Goal: Check status: Check status

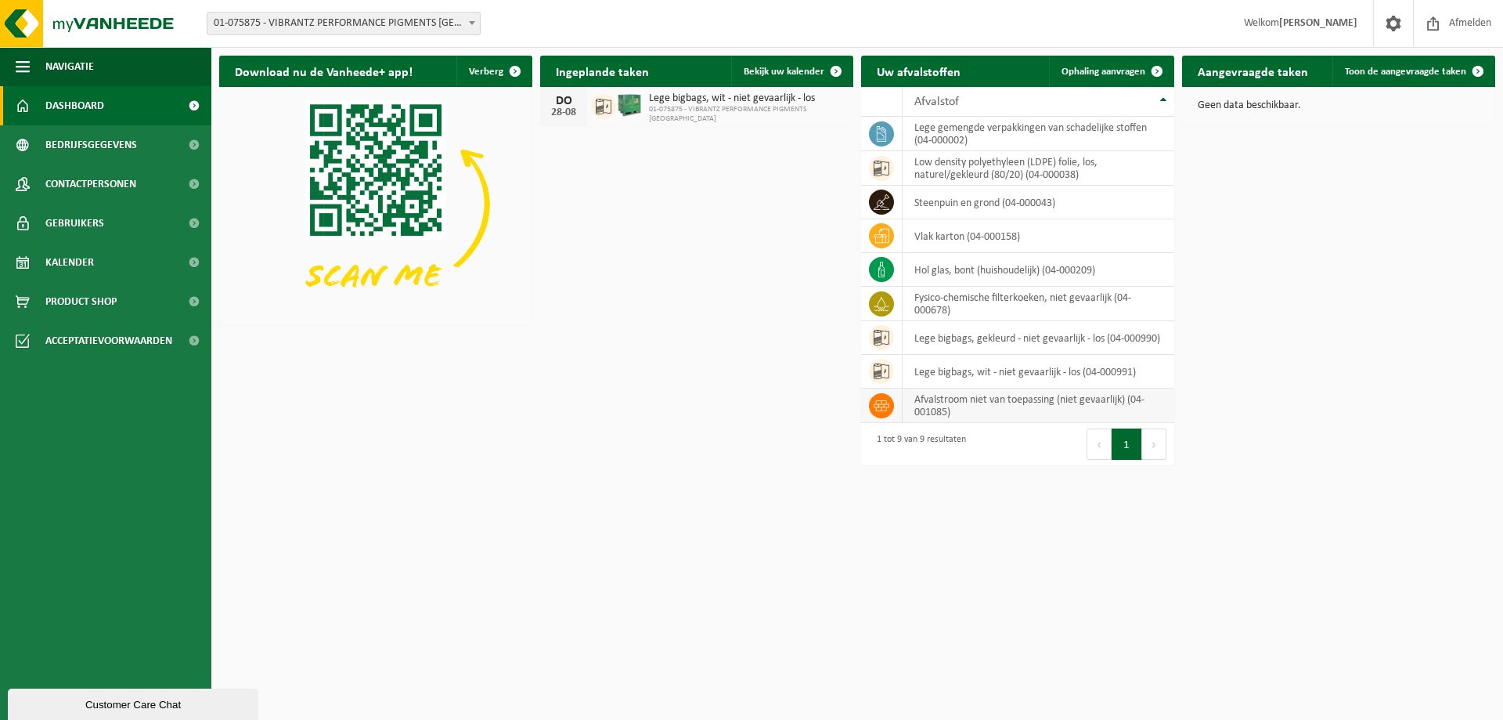
click at [991, 411] on td "afvalstroom niet van toepassing (niet gevaarlijk) (04-001085)" at bounding box center [1039, 405] width 272 height 34
click at [889, 400] on icon at bounding box center [882, 406] width 16 height 16
click at [794, 74] on span "Bekijk uw kalender" at bounding box center [784, 72] width 81 height 10
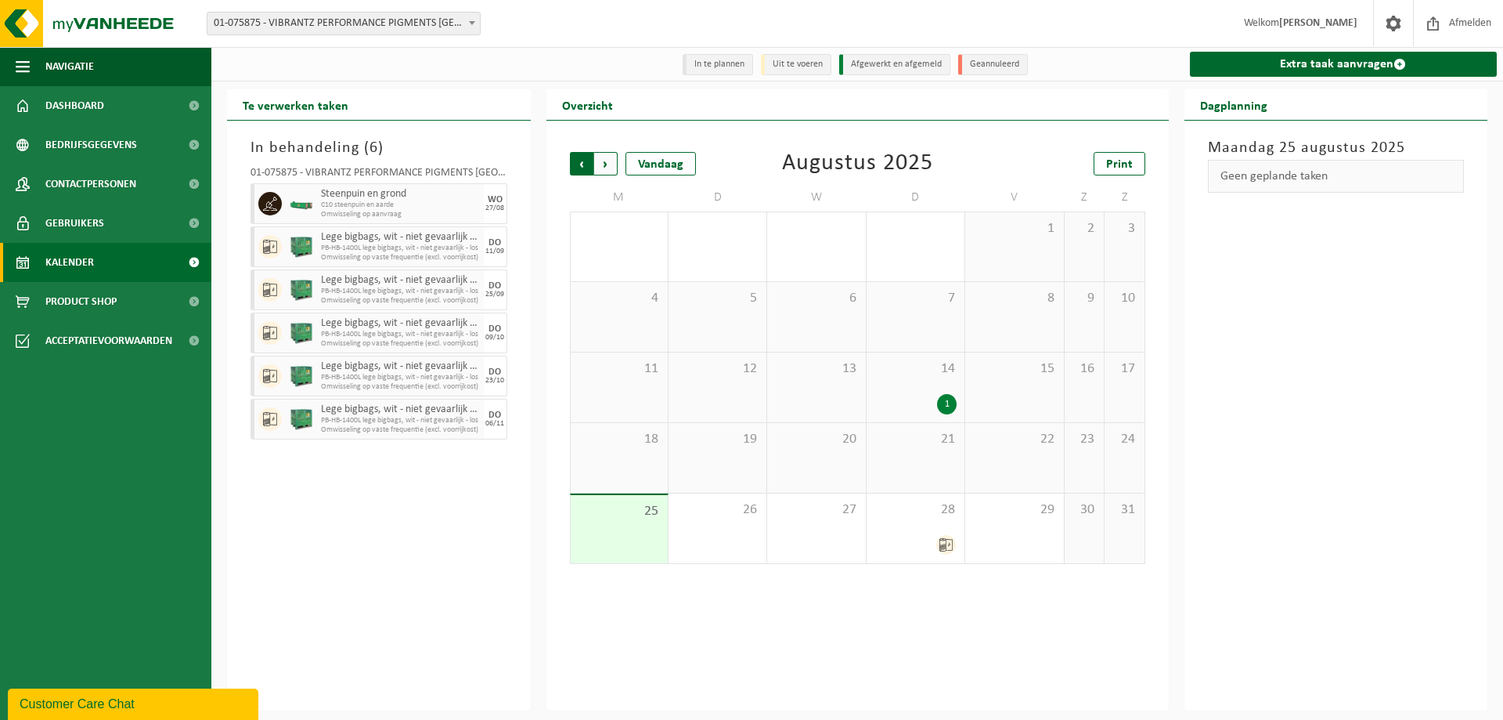
click at [601, 171] on span "Volgende" at bounding box center [605, 163] width 23 height 23
click at [605, 169] on span "Volgende" at bounding box center [605, 163] width 23 height 23
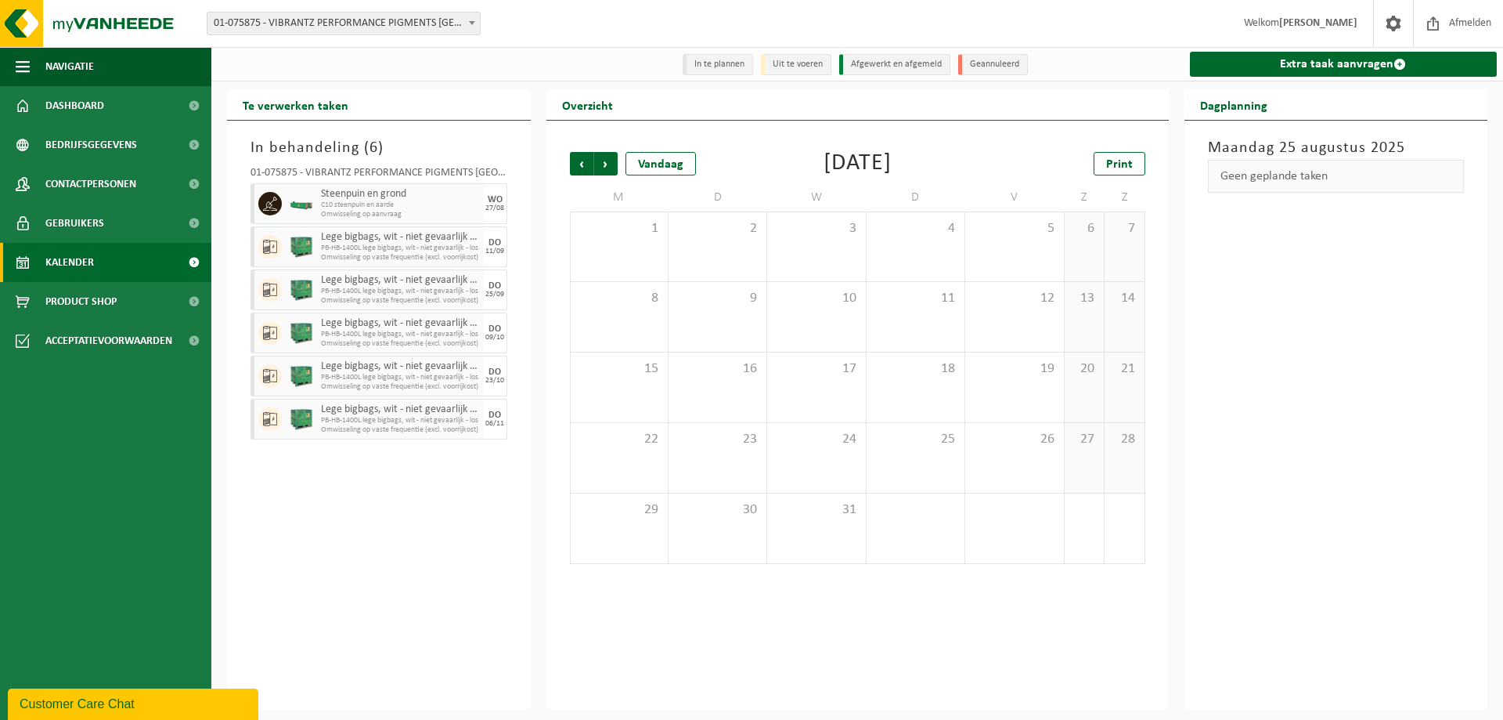
click at [605, 169] on span "Volgende" at bounding box center [605, 163] width 23 height 23
click at [576, 168] on span "Vorige" at bounding box center [581, 163] width 23 height 23
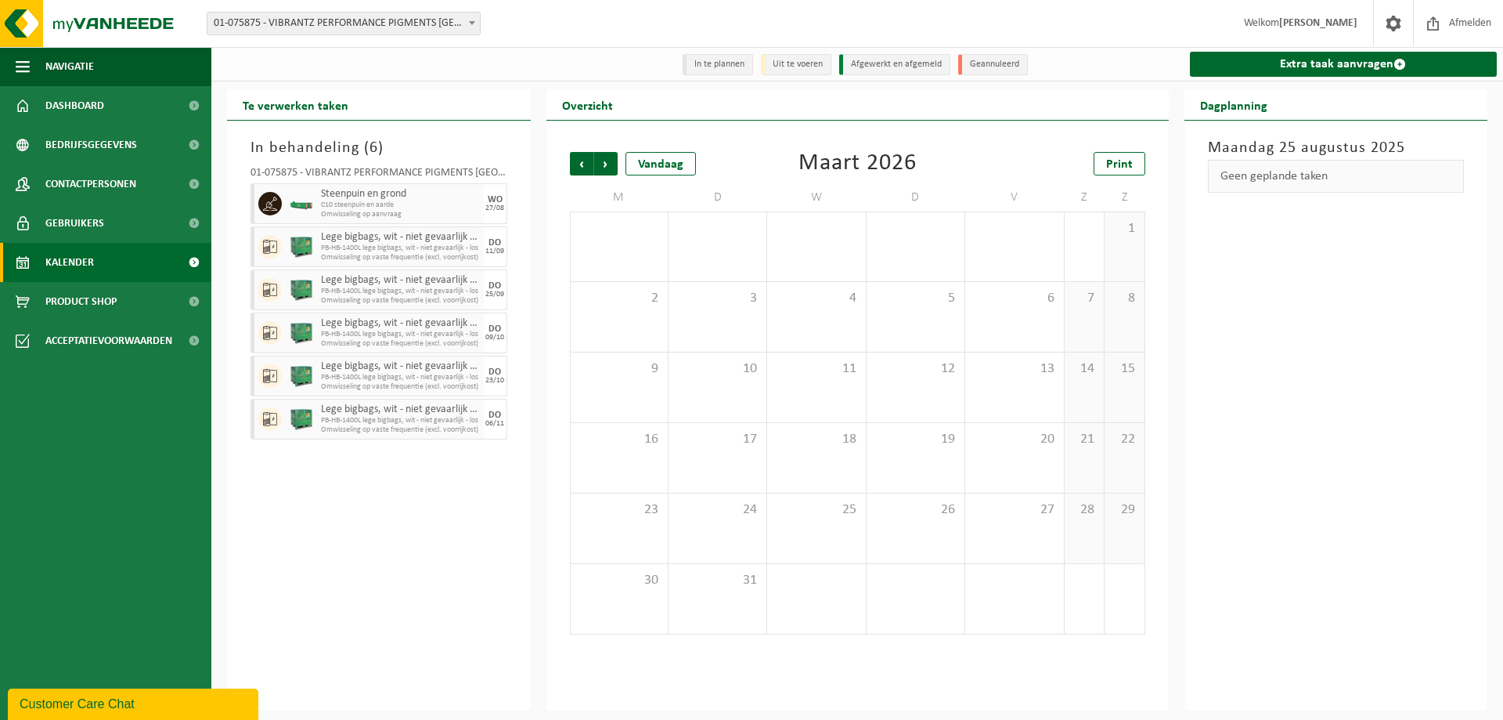
click at [576, 168] on span "Vorige" at bounding box center [581, 163] width 23 height 23
click at [577, 168] on span "Vorige" at bounding box center [581, 163] width 23 height 23
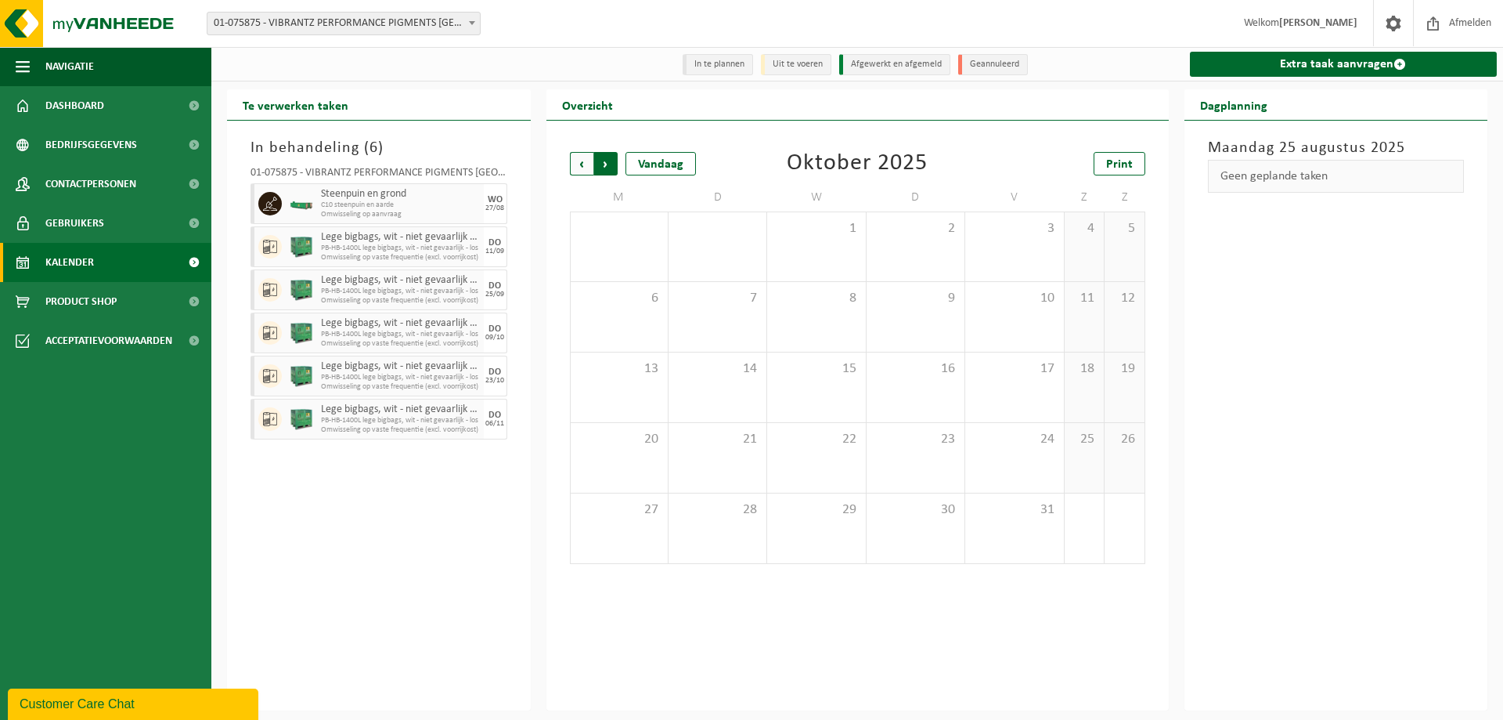
click at [580, 168] on span "Vorige" at bounding box center [581, 163] width 23 height 23
click at [949, 402] on div "1" at bounding box center [947, 404] width 20 height 20
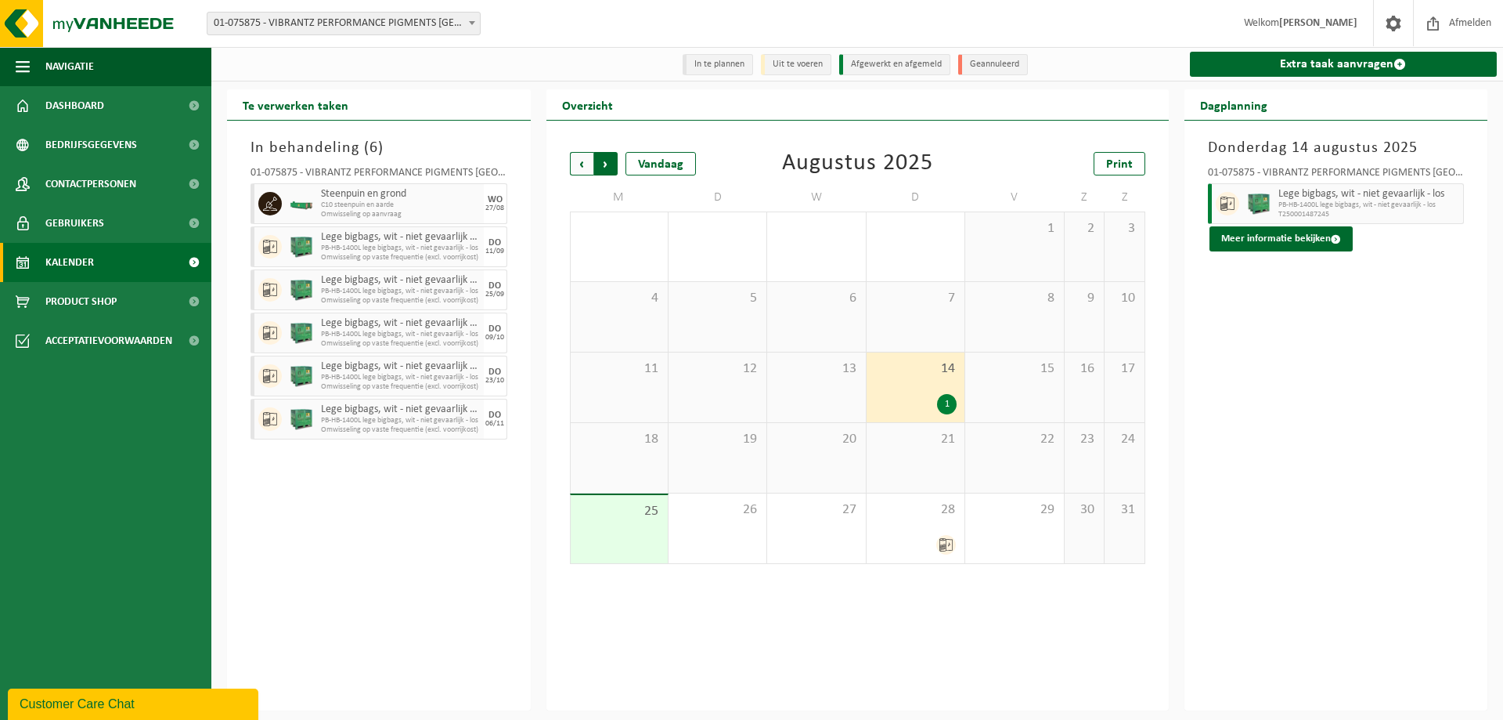
click at [586, 163] on span "Vorige" at bounding box center [581, 163] width 23 height 23
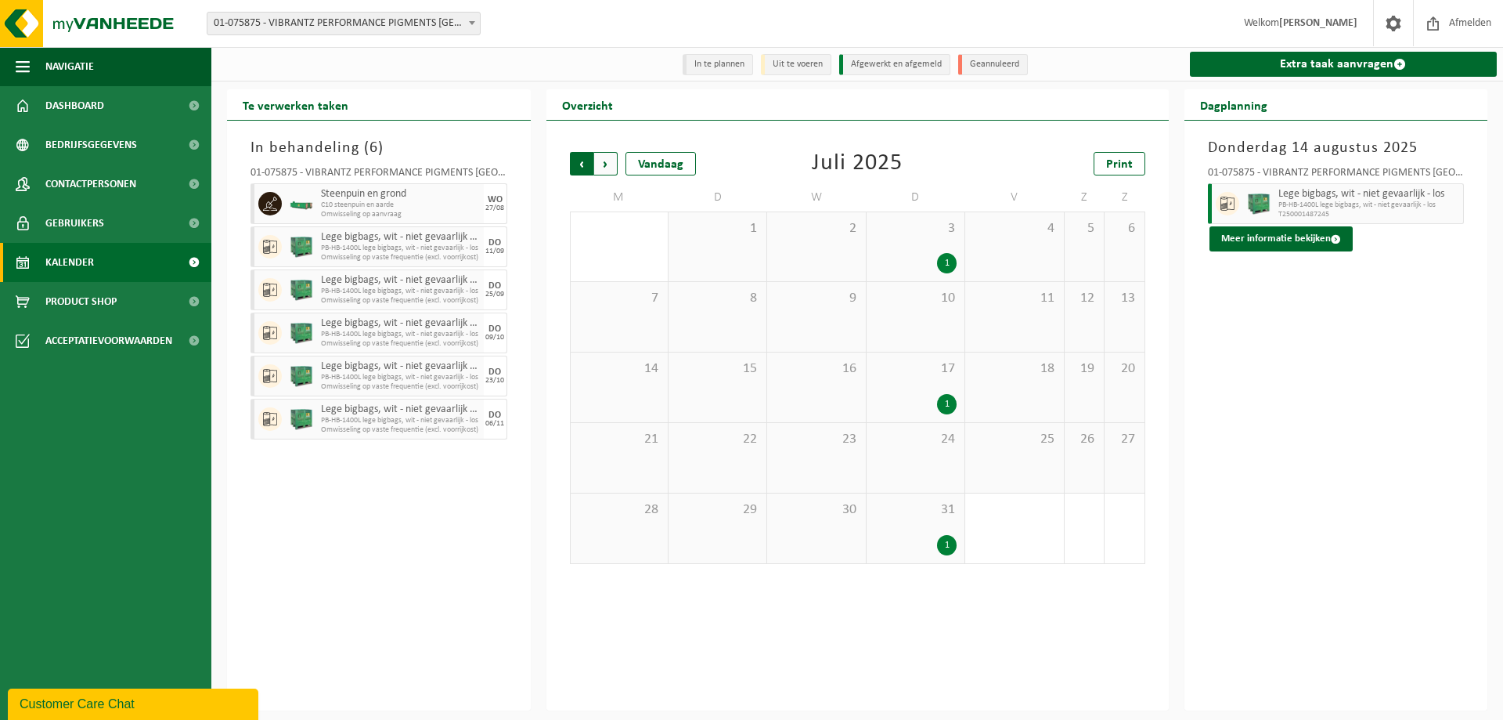
click at [611, 163] on span "Volgende" at bounding box center [605, 163] width 23 height 23
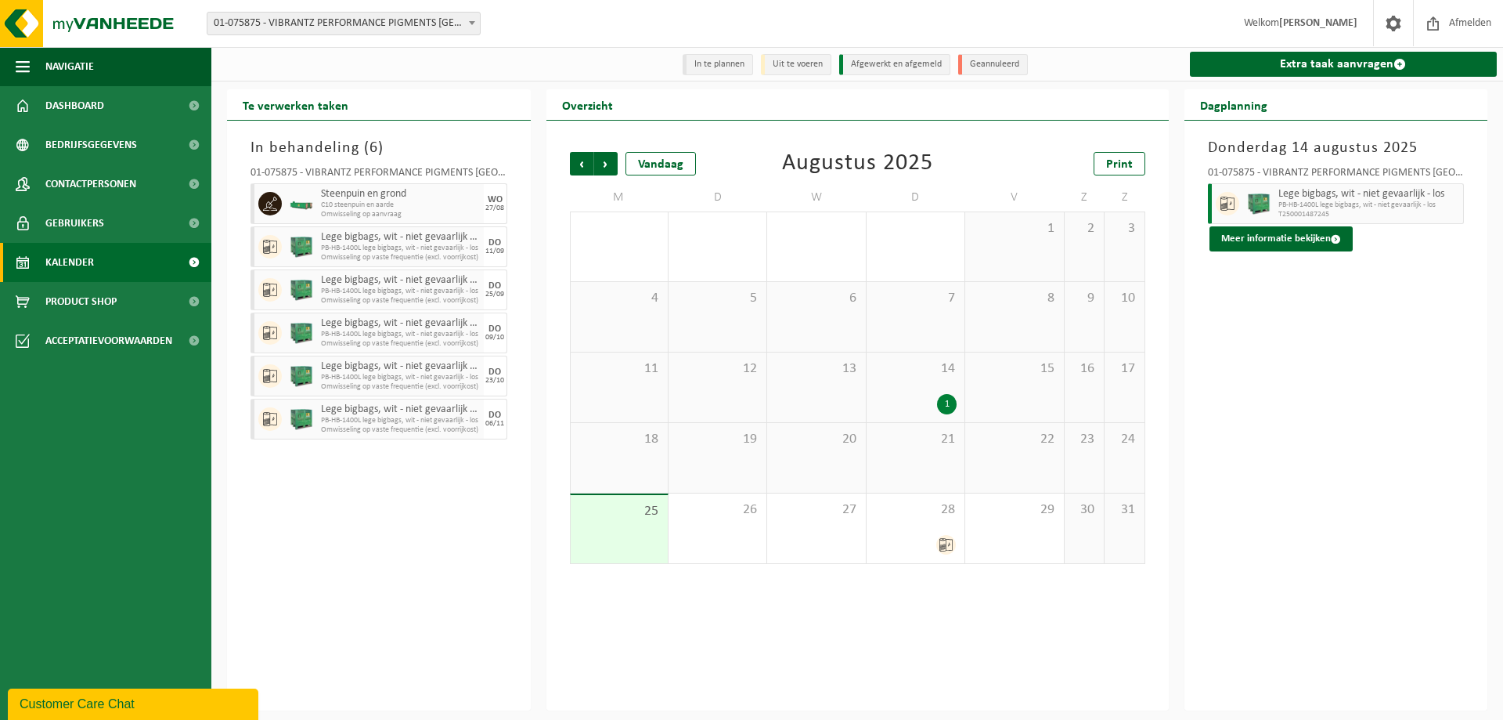
click at [611, 163] on span "Volgende" at bounding box center [605, 163] width 23 height 23
click at [577, 162] on span "Vorige" at bounding box center [581, 163] width 23 height 23
click at [1476, 22] on span "Afmelden" at bounding box center [1471, 23] width 50 height 46
